Goal: Navigation & Orientation: Understand site structure

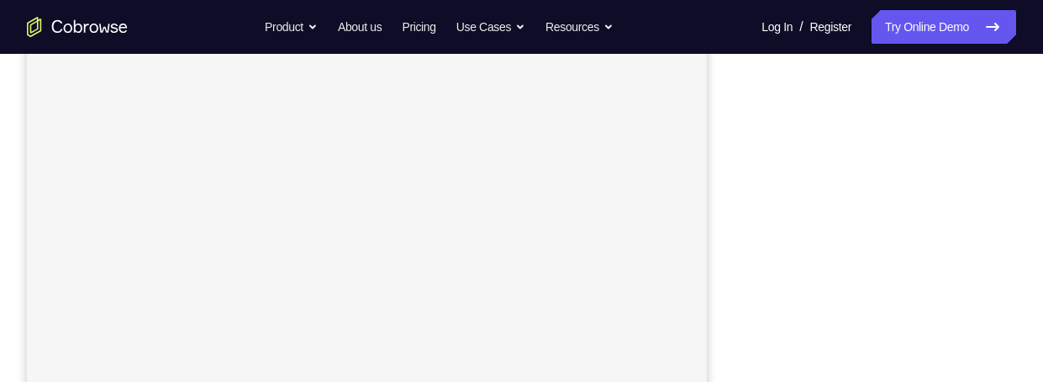
scroll to position [254, 0]
click at [469, 206] on div at bounding box center [367, 246] width 680 height 563
click at [618, 155] on div at bounding box center [367, 246] width 680 height 563
click at [606, 281] on div at bounding box center [367, 246] width 680 height 563
click at [621, 153] on div at bounding box center [367, 246] width 680 height 563
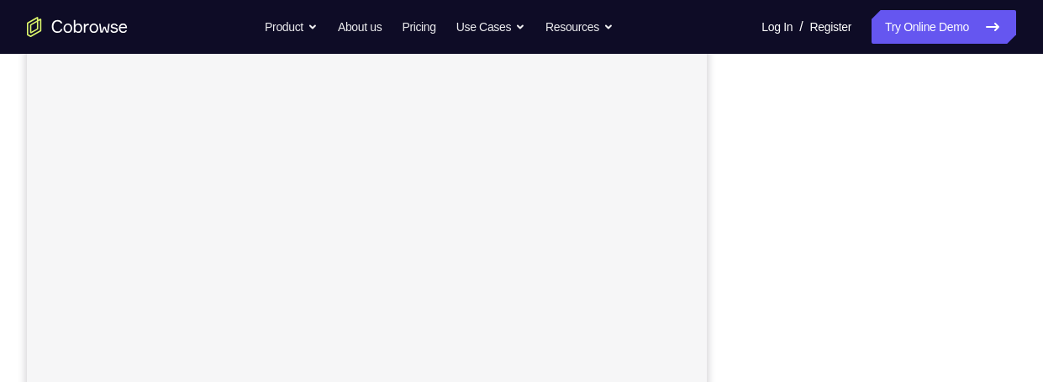
click at [666, 154] on div at bounding box center [367, 246] width 680 height 563
click at [660, 148] on div at bounding box center [367, 246] width 680 height 563
click at [617, 171] on div at bounding box center [367, 246] width 680 height 563
click at [601, 145] on div at bounding box center [367, 246] width 680 height 563
click at [614, 50] on nav "Go back Powerful, Flexible and Trustworthy. Avoid all extra friction for both A…" at bounding box center [521, 27] width 1043 height 54
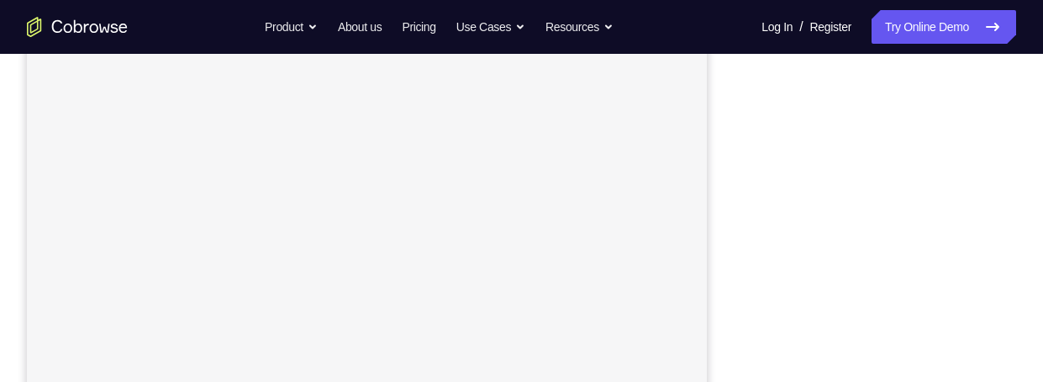
click at [618, 134] on div at bounding box center [367, 246] width 680 height 563
click at [566, 189] on div at bounding box center [367, 246] width 680 height 563
click at [587, 203] on div at bounding box center [367, 246] width 680 height 563
click at [587, 135] on div at bounding box center [367, 246] width 680 height 563
click at [581, 140] on div at bounding box center [367, 246] width 680 height 563
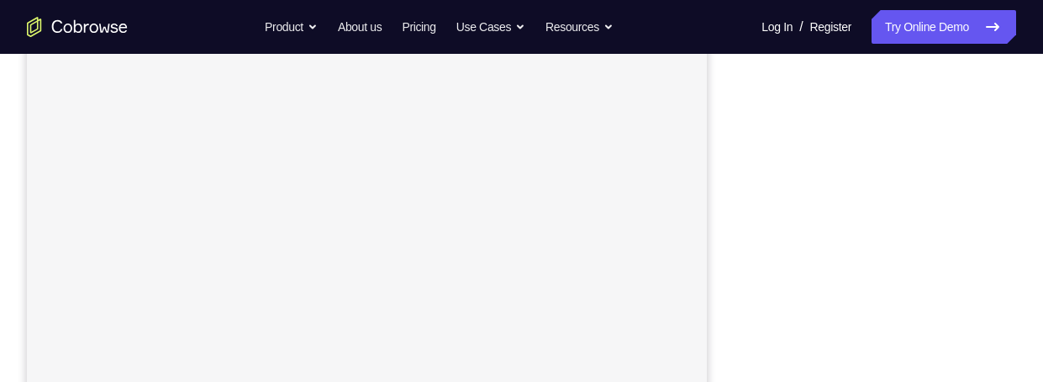
click at [578, 129] on div at bounding box center [367, 246] width 680 height 563
click at [550, 142] on div at bounding box center [367, 246] width 680 height 563
click at [549, 140] on div at bounding box center [367, 246] width 680 height 563
click at [545, 132] on div at bounding box center [367, 246] width 680 height 563
click at [555, 154] on div at bounding box center [367, 246] width 680 height 563
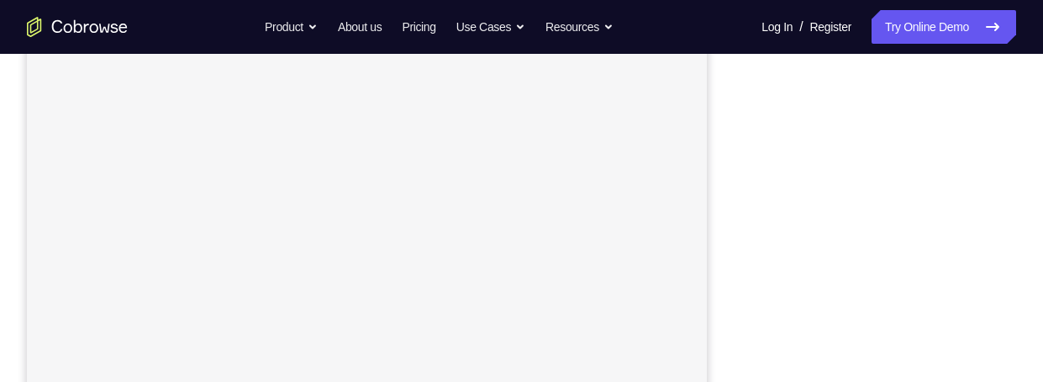
click at [583, 177] on div at bounding box center [367, 246] width 680 height 563
click at [568, 162] on div at bounding box center [367, 246] width 680 height 563
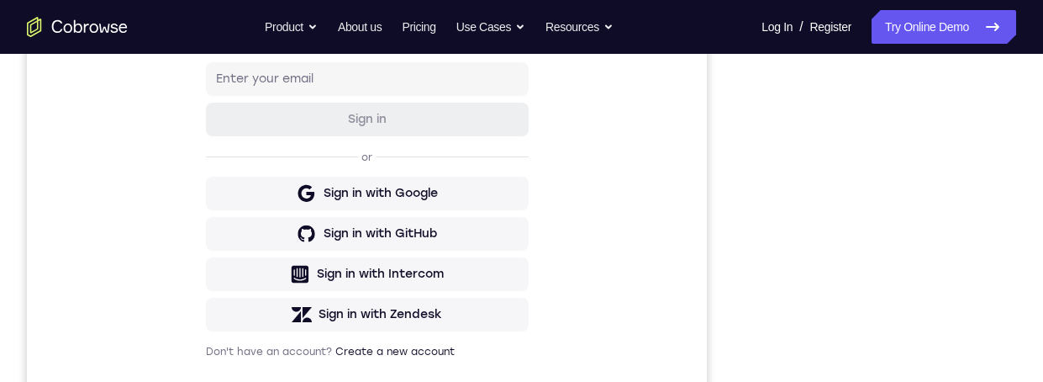
scroll to position [442, 0]
